Goal: Use online tool/utility: Utilize a website feature to perform a specific function

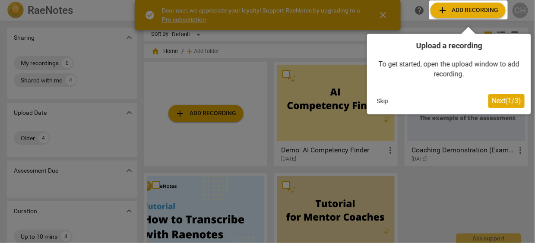
click at [226, 115] on div at bounding box center [267, 121] width 535 height 243
click at [473, 7] on div at bounding box center [468, 9] width 79 height 19
click at [496, 103] on span "Next ( 1 / 3 )" at bounding box center [506, 101] width 29 height 8
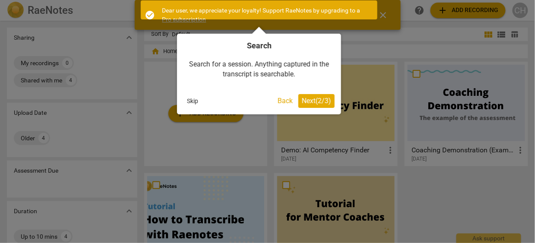
drag, startPoint x: 496, startPoint y: 103, endPoint x: 434, endPoint y: 89, distance: 64.3
click at [434, 89] on div at bounding box center [267, 121] width 535 height 243
click at [257, 10] on div at bounding box center [259, 9] width 237 height 19
click at [308, 100] on span "Next ( 2 / 3 )" at bounding box center [316, 101] width 29 height 8
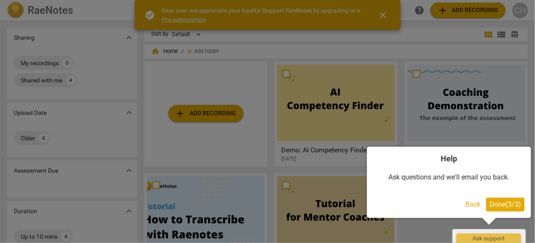
click at [495, 208] on span "Done ( 3 / 3 )" at bounding box center [506, 204] width 32 height 8
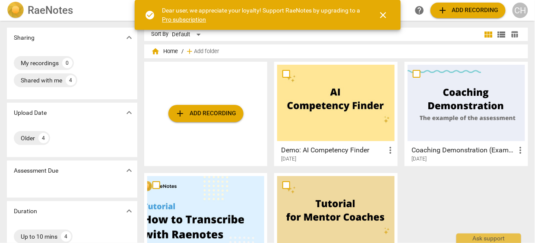
click at [191, 112] on span "add Add recording" at bounding box center [205, 113] width 61 height 10
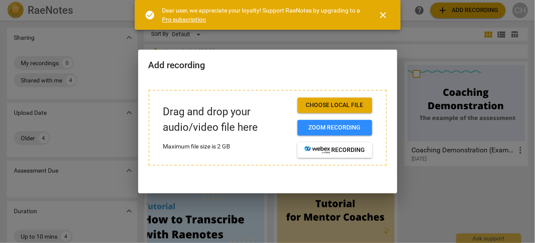
click at [338, 106] on span "Choose local file" at bounding box center [334, 105] width 61 height 9
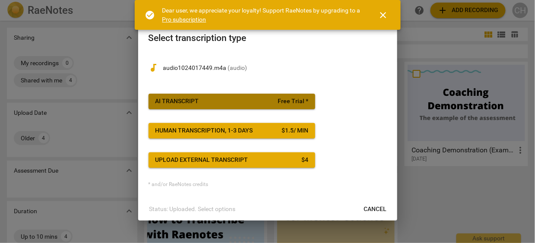
click at [217, 107] on button "AI Transcript Free Trial *" at bounding box center [232, 102] width 167 height 16
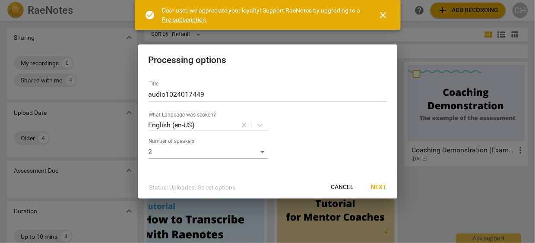
click at [383, 189] on span "Next" at bounding box center [379, 187] width 16 height 9
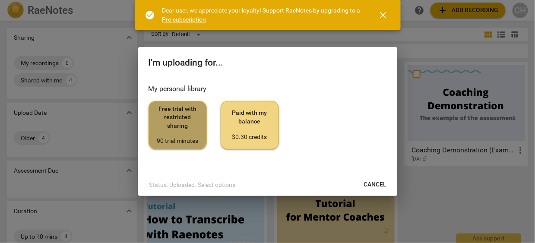
click at [181, 130] on span "Free trial with restricted sharing 90 trial minutes" at bounding box center [178, 125] width 44 height 41
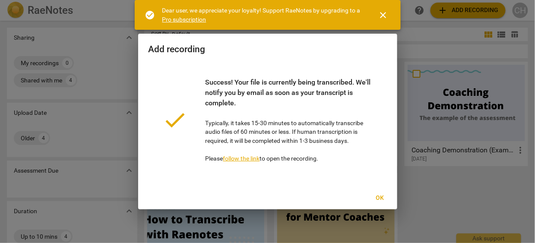
click at [247, 158] on link "follow the link" at bounding box center [241, 158] width 37 height 7
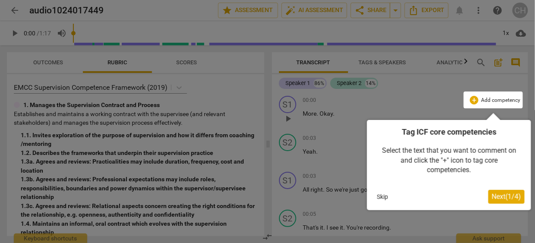
click at [312, 114] on div at bounding box center [267, 121] width 535 height 243
click at [387, 200] on button "Skip" at bounding box center [383, 196] width 18 height 13
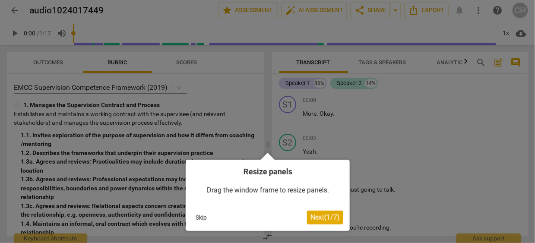
click at [198, 216] on button "Skip" at bounding box center [201, 217] width 18 height 13
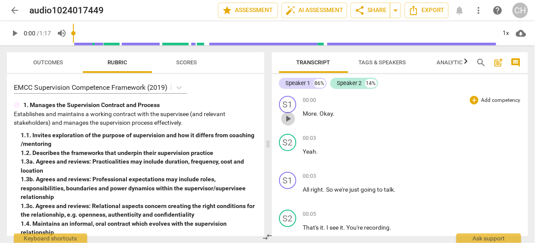
click at [289, 118] on span "play_arrow" at bounding box center [288, 119] width 10 height 10
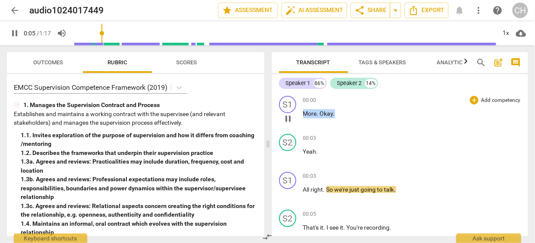
drag, startPoint x: 305, startPoint y: 114, endPoint x: 342, endPoint y: 112, distance: 36.7
click at [342, 112] on p "More . Okay ." at bounding box center [412, 113] width 219 height 9
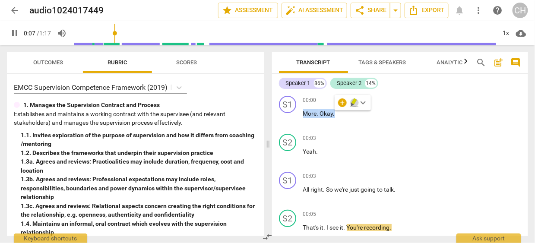
click at [353, 101] on icon "button" at bounding box center [354, 101] width 5 height 6
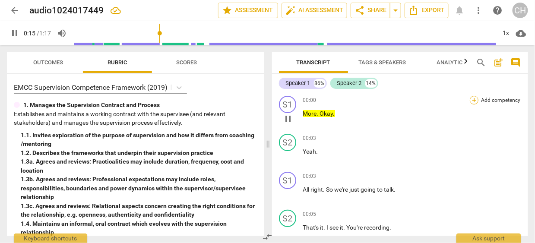
click at [472, 102] on div "+" at bounding box center [474, 100] width 9 height 9
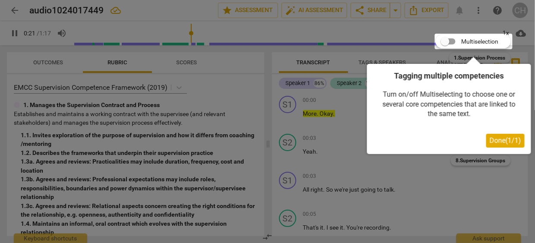
click at [499, 147] on button "Done ( 1 / 1 )" at bounding box center [505, 141] width 38 height 14
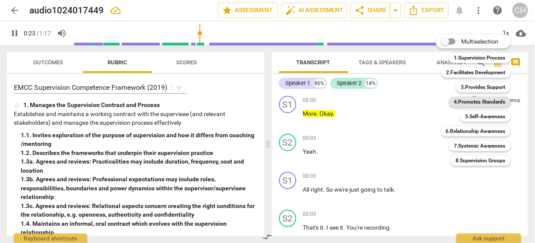
scroll to position [283, 0]
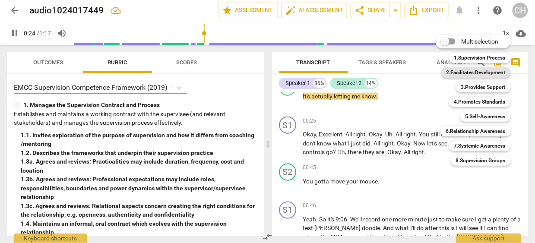
click at [476, 73] on b "2.Facilitates Development" at bounding box center [476, 72] width 59 height 10
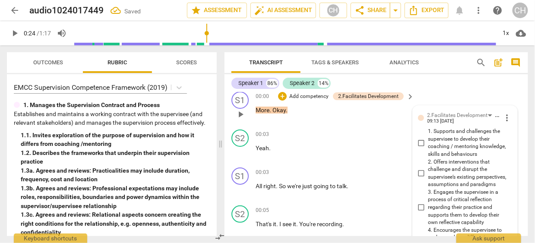
scroll to position [0, 0]
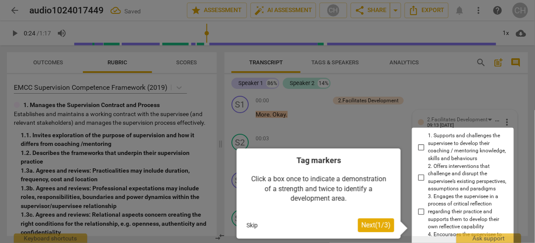
click at [420, 175] on div at bounding box center [463, 246] width 102 height 236
click at [419, 178] on div at bounding box center [463, 246] width 102 height 236
click at [390, 124] on div at bounding box center [267, 121] width 535 height 243
click at [250, 227] on button "Skip" at bounding box center [252, 225] width 18 height 13
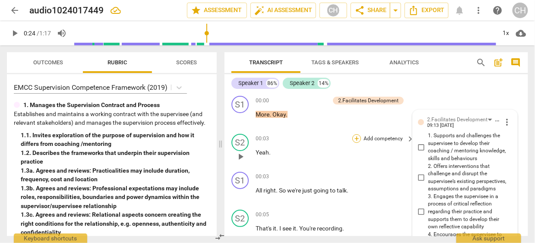
click at [354, 139] on div "+" at bounding box center [356, 138] width 9 height 9
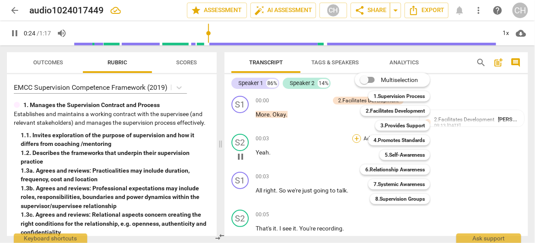
scroll to position [333, 0]
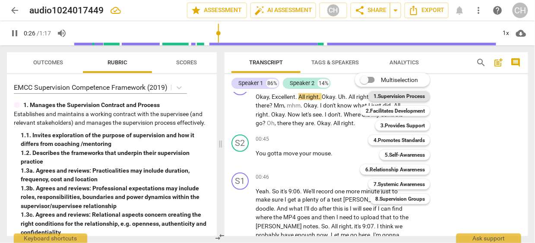
click at [393, 95] on b "1.Supervision Process" at bounding box center [399, 96] width 51 height 10
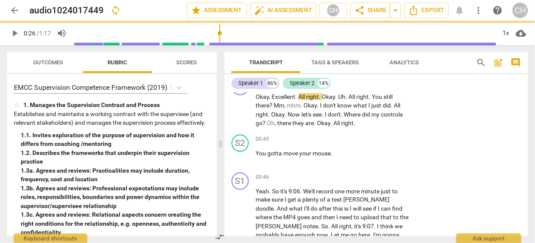
scroll to position [301, 0]
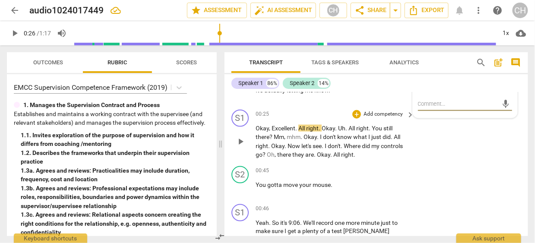
click at [426, 157] on div "S1 play_arrow pause 00:25 + Add competency keyboard_arrow_right Okay , Excellen…" at bounding box center [377, 134] width 304 height 57
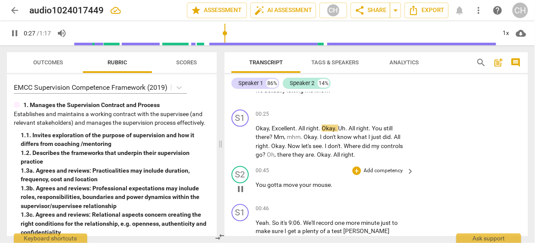
click at [257, 184] on span "You" at bounding box center [262, 184] width 12 height 7
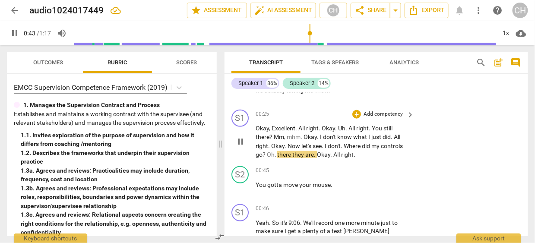
click at [287, 138] on span "mhm" at bounding box center [294, 136] width 14 height 7
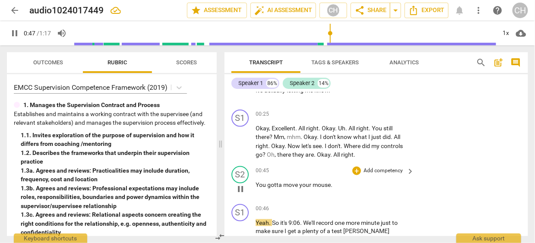
click at [257, 184] on span "You" at bounding box center [262, 184] width 12 height 7
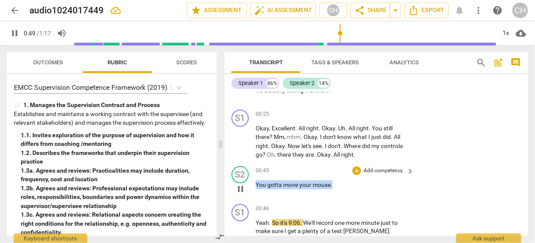
drag, startPoint x: 256, startPoint y: 184, endPoint x: 335, endPoint y: 187, distance: 79.5
click at [335, 187] on p "You gotta move your mouse ." at bounding box center [333, 185] width 154 height 9
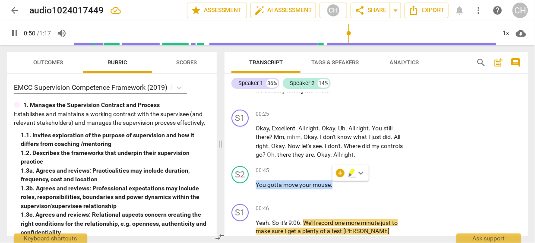
click at [349, 173] on icon "button" at bounding box center [352, 173] width 9 height 10
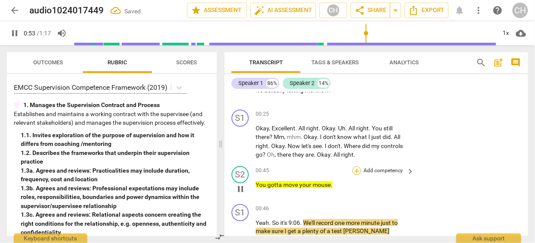
click at [355, 168] on div "+" at bounding box center [356, 171] width 9 height 9
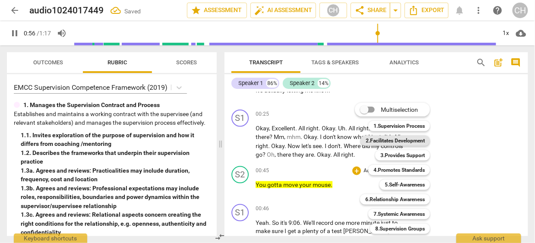
click at [375, 142] on b "2.Facilitates Development" at bounding box center [395, 141] width 59 height 10
type input "57"
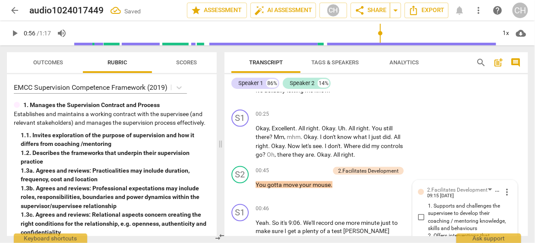
scroll to position [523, 0]
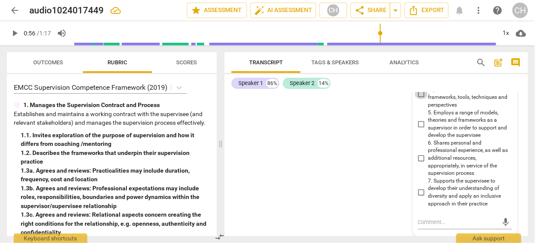
click at [418, 93] on input "4. Encourages the supervisee to explore and use different frameworks, tools, te…" at bounding box center [422, 94] width 14 height 10
checkbox input "true"
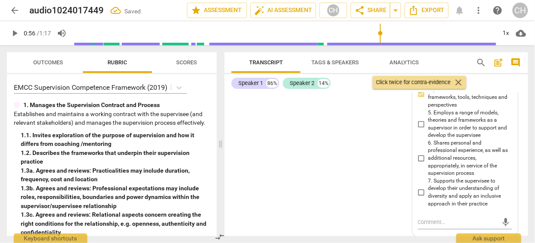
click at [392, 104] on div "S1 play_arrow pause 00:00 + Add competency 2.Facilitates Development keyboard_a…" at bounding box center [377, 164] width 304 height 144
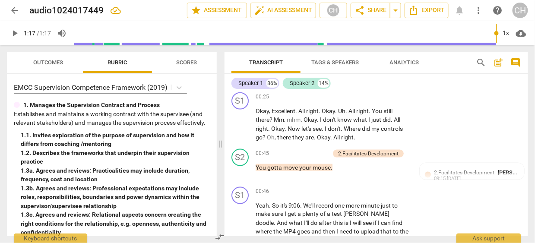
type input "77"
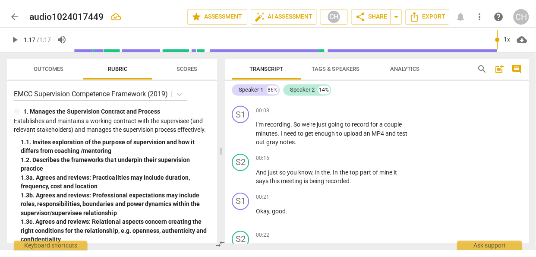
scroll to position [146, 0]
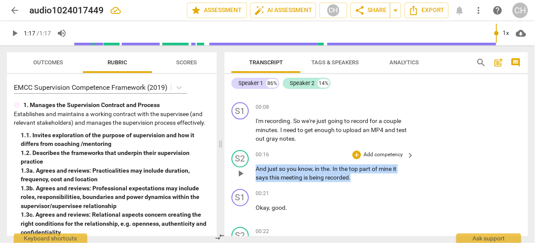
drag, startPoint x: 257, startPoint y: 168, endPoint x: 356, endPoint y: 176, distance: 100.1
click at [356, 176] on p "And just so you know , in the . In the top part of mine it says this meeting is…" at bounding box center [333, 174] width 154 height 18
click at [381, 165] on span "keyboard_arrow_down" at bounding box center [380, 166] width 10 height 10
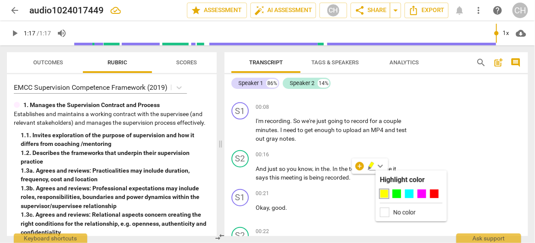
click at [381, 193] on div at bounding box center [384, 194] width 9 height 9
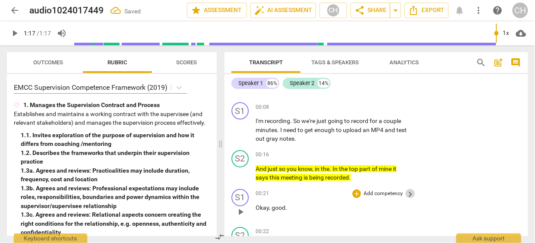
click at [409, 193] on span "keyboard_arrow_right" at bounding box center [410, 194] width 10 height 10
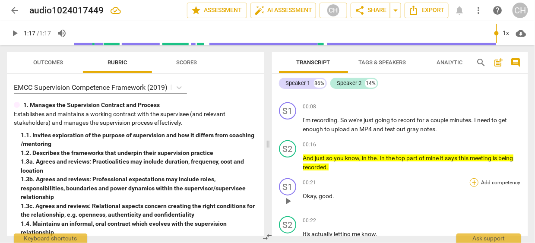
click at [472, 181] on div "+" at bounding box center [474, 182] width 9 height 9
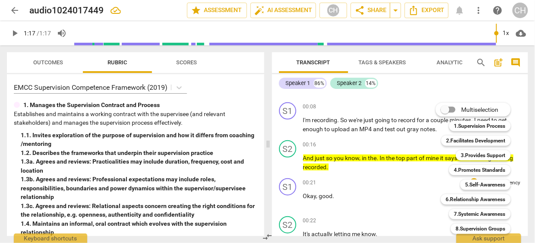
click at [447, 110] on input "Multiselection" at bounding box center [445, 109] width 21 height 21
checkbox input "true"
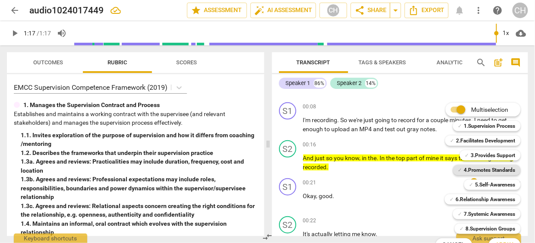
click at [480, 168] on b "4.Promotes Standards" at bounding box center [489, 170] width 51 height 10
click at [473, 212] on b "7.Systemic Awareness" at bounding box center [489, 214] width 51 height 10
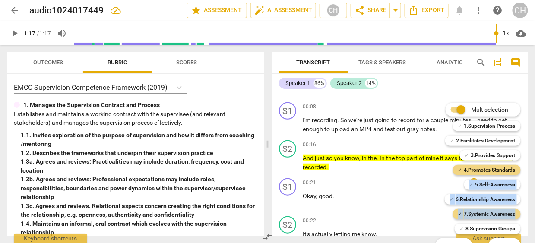
drag, startPoint x: 525, startPoint y: 174, endPoint x: 524, endPoint y: 216, distance: 41.9
click at [524, 216] on div "Multiselection m ✓ 1.Supervision Process 1 ✓ 2.Facilitates Development 2 ✓ 3.Pr…" at bounding box center [484, 178] width 105 height 154
drag, startPoint x: 524, startPoint y: 216, endPoint x: 446, endPoint y: 214, distance: 77.8
click at [446, 214] on div "Multiselection m ✓ 1.Supervision Process 1 ✓ 2.Facilitates Development 2 ✓ 3.Pr…" at bounding box center [484, 178] width 105 height 154
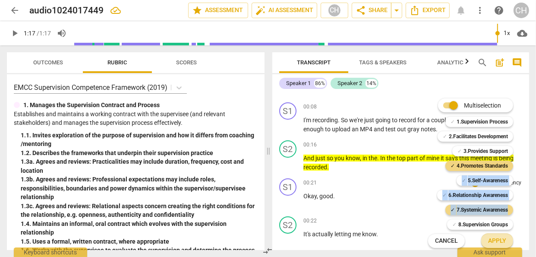
click at [492, 238] on span "Apply" at bounding box center [497, 241] width 18 height 9
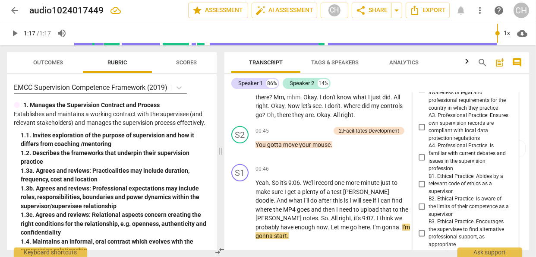
scroll to position [0, 0]
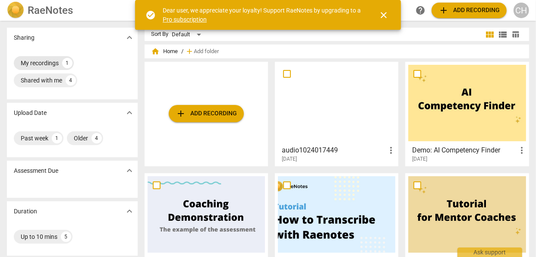
click at [45, 63] on div "My recordings" at bounding box center [40, 63] width 38 height 9
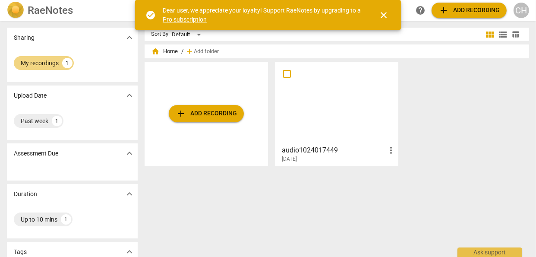
click at [334, 128] on div at bounding box center [336, 103] width 117 height 76
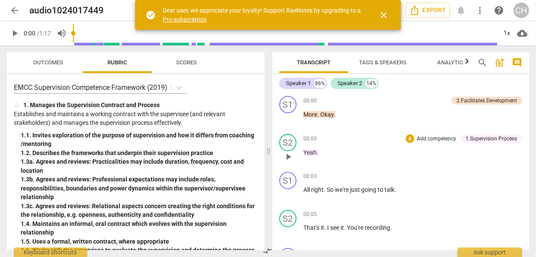
click at [412, 131] on div "S2 play_arrow pause 00:03 + Add competency 1.Supervision Process keyboard_arrow…" at bounding box center [401, 149] width 257 height 38
